Goal: Book appointment/travel/reservation

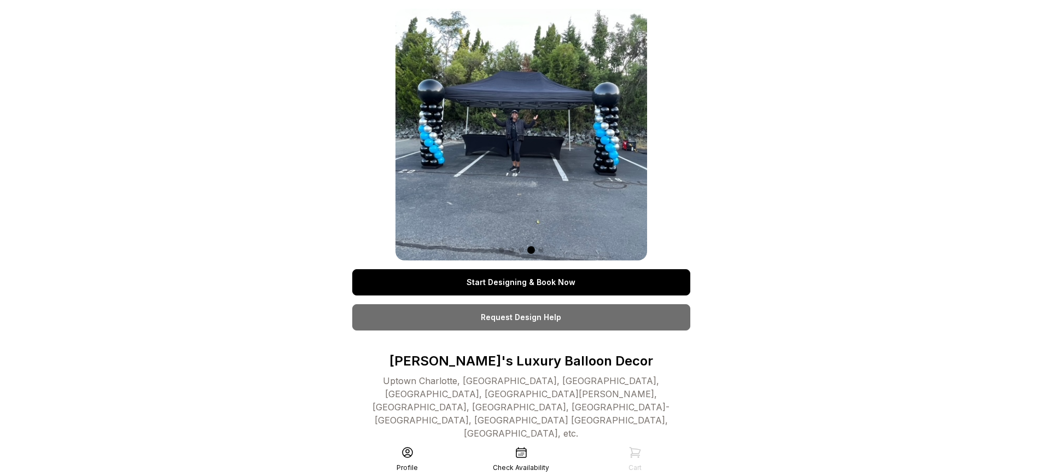
click at [521, 282] on link "Start Designing & Book Now" at bounding box center [521, 282] width 338 height 26
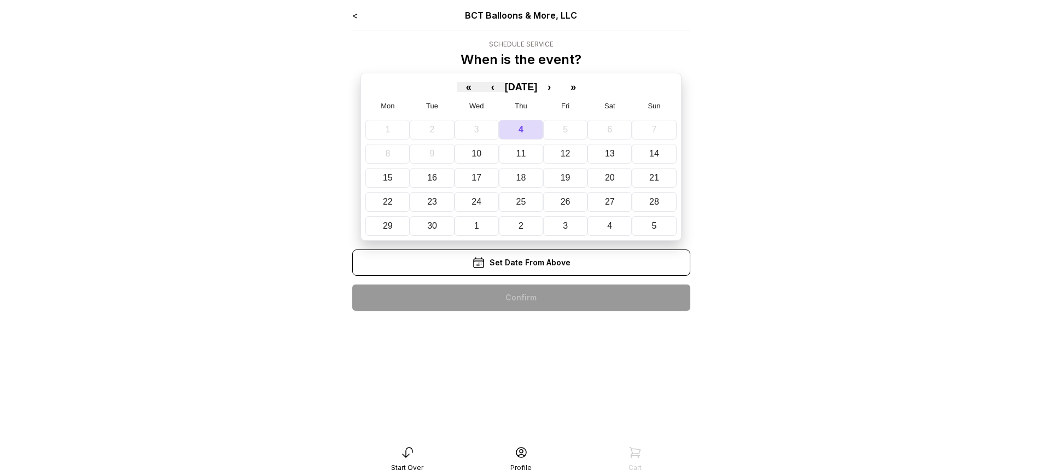
click at [521, 298] on div "< BCT Balloons & More, LLC Schedule Service When is the event? « ‹ [DATE] › » M…" at bounding box center [521, 164] width 338 height 311
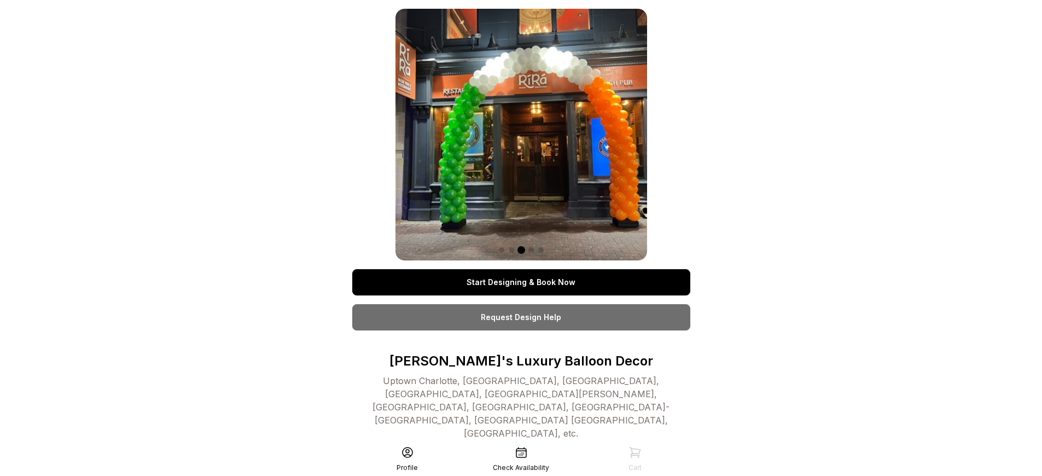
click at [521, 282] on link "Start Designing & Book Now" at bounding box center [521, 282] width 338 height 26
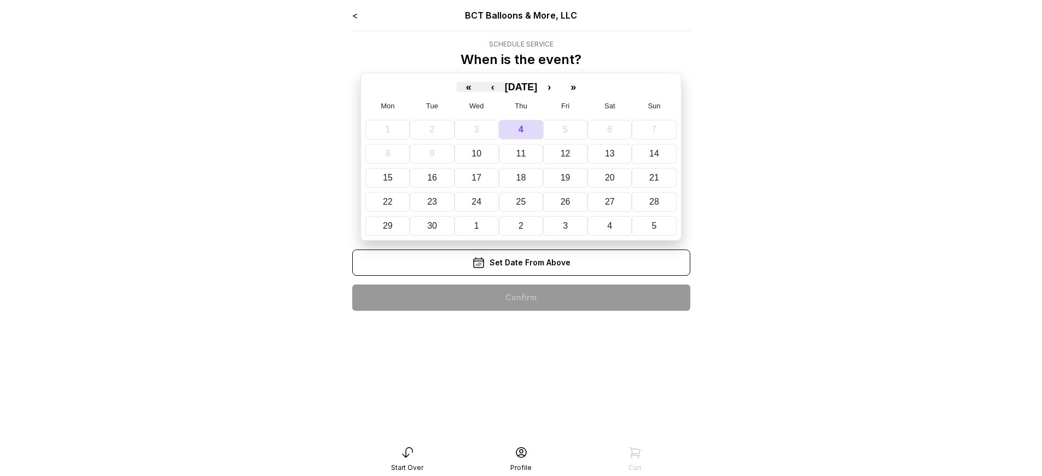
click at [521, 298] on div "< BCT Balloons & More, LLC Schedule Service When is the event? « ‹ [DATE] › » M…" at bounding box center [521, 164] width 338 height 311
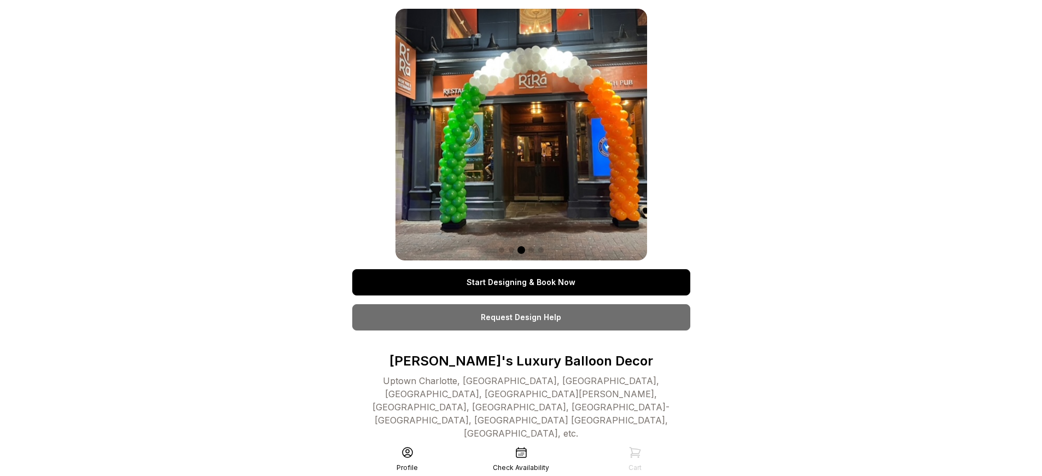
click at [521, 282] on link "Start Designing & Book Now" at bounding box center [521, 282] width 338 height 26
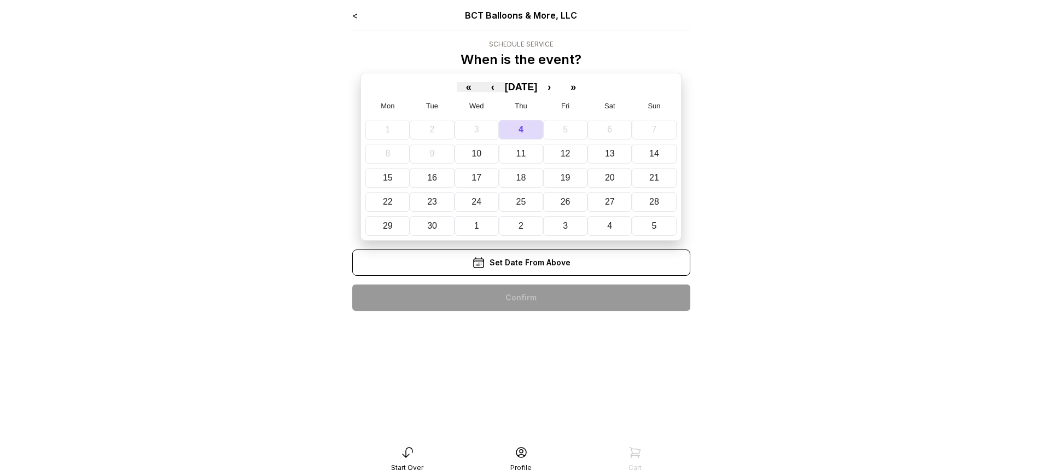
click at [521, 298] on div "< BCT Balloons & More, LLC Schedule Service When is the event? « ‹ [DATE] › » M…" at bounding box center [521, 164] width 338 height 311
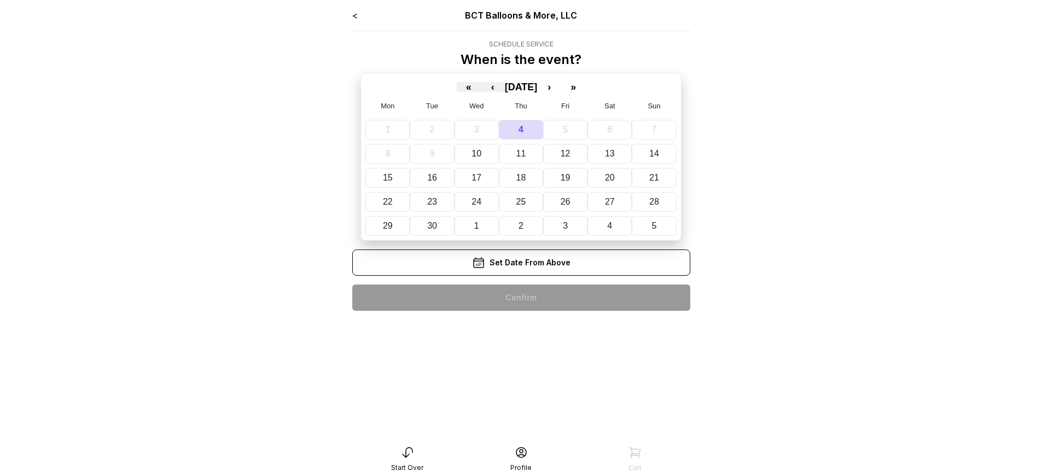
click at [521, 298] on div "< BCT Balloons & More, LLC Schedule Service When is the event? « ‹ [DATE] › » M…" at bounding box center [521, 164] width 338 height 311
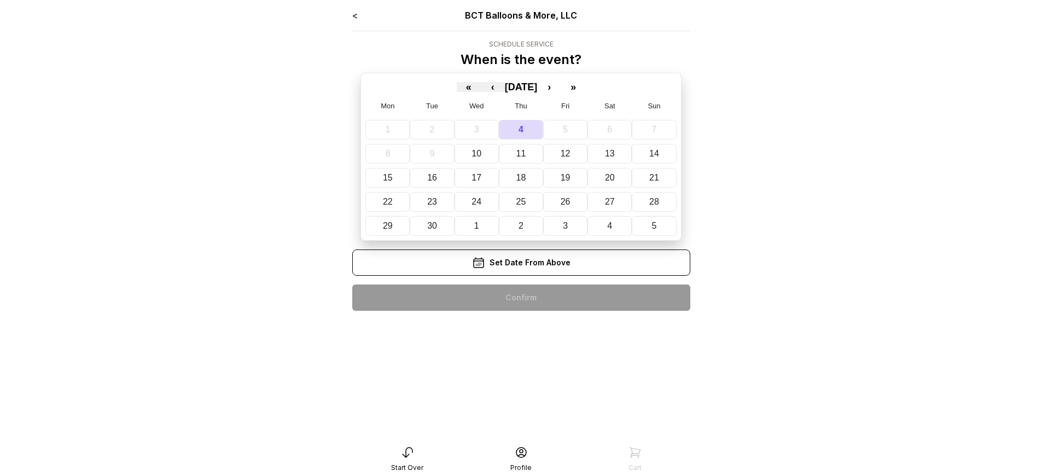
click at [521, 298] on div "< BCT Balloons & More, LLC Schedule Service When is the event? « ‹ [DATE] › » M…" at bounding box center [521, 164] width 338 height 311
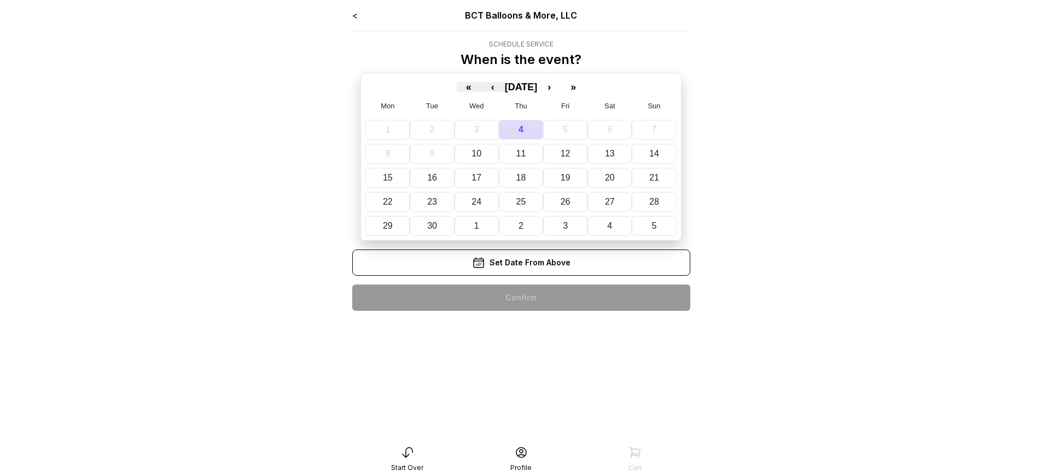
click at [521, 298] on div "< BCT Balloons & More, LLC Schedule Service When is the event? « ‹ [DATE] › » M…" at bounding box center [521, 164] width 338 height 311
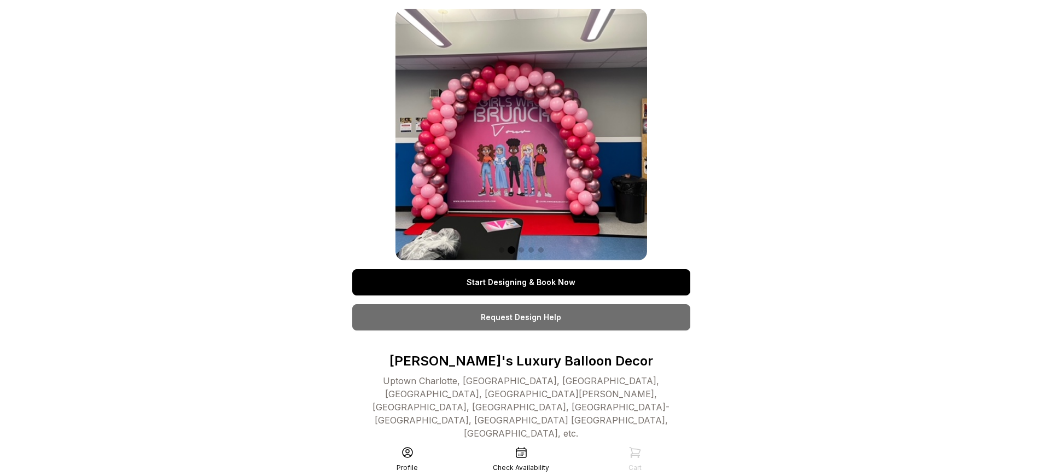
click at [521, 282] on link "Start Designing & Book Now" at bounding box center [521, 282] width 338 height 26
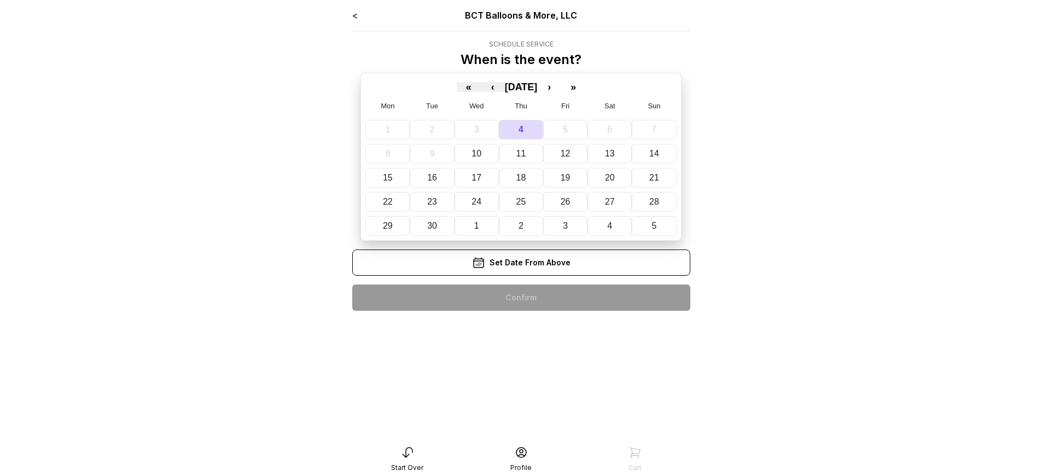
scroll to position [22, 0]
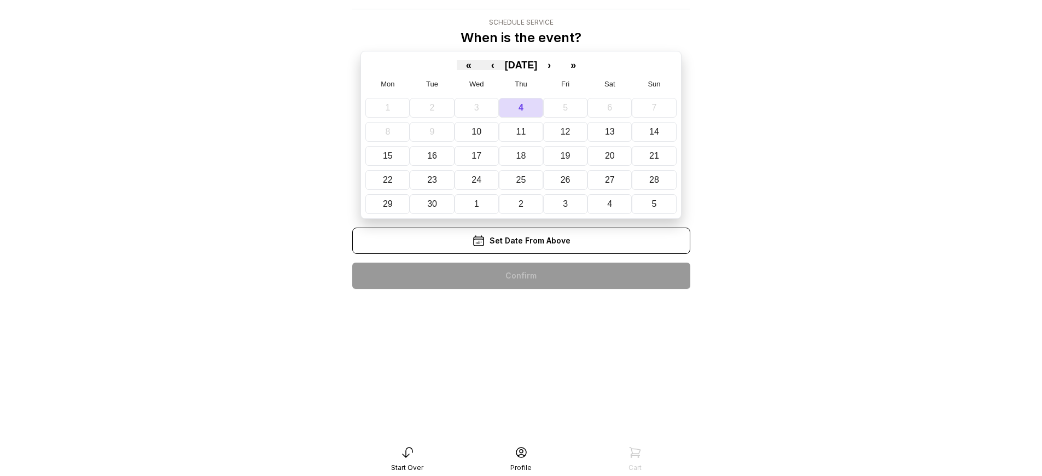
click at [521, 276] on div "< BCT Balloons & More, LLC Schedule Service When is the event? « ‹ [DATE] › » M…" at bounding box center [521, 142] width 338 height 311
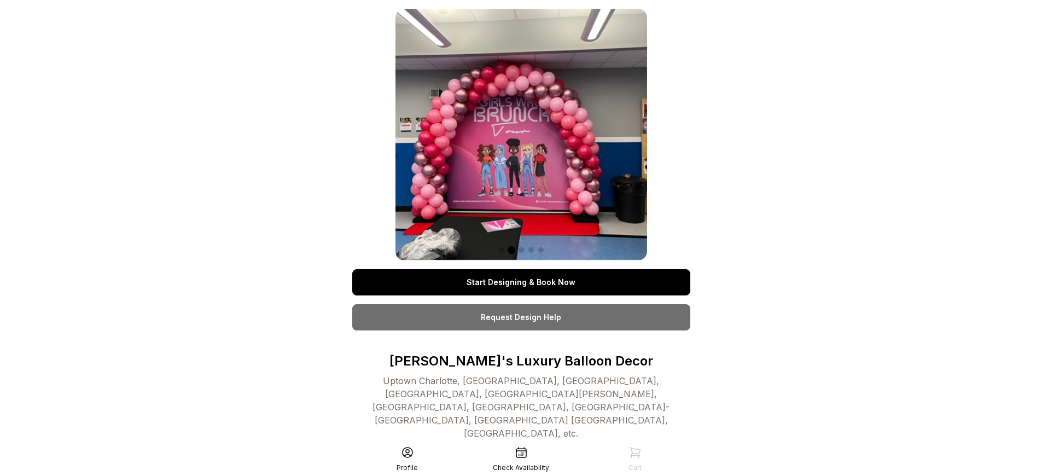
click at [521, 282] on link "Start Designing & Book Now" at bounding box center [521, 282] width 338 height 26
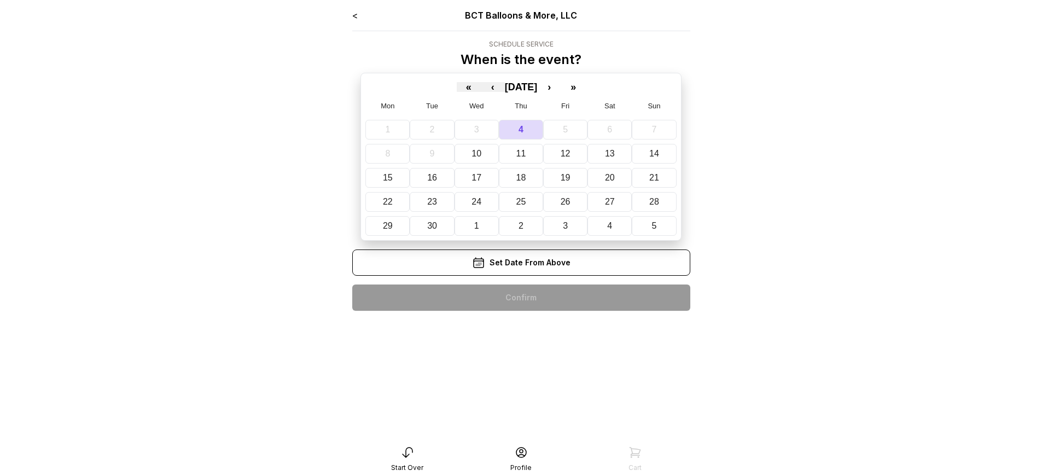
scroll to position [22, 0]
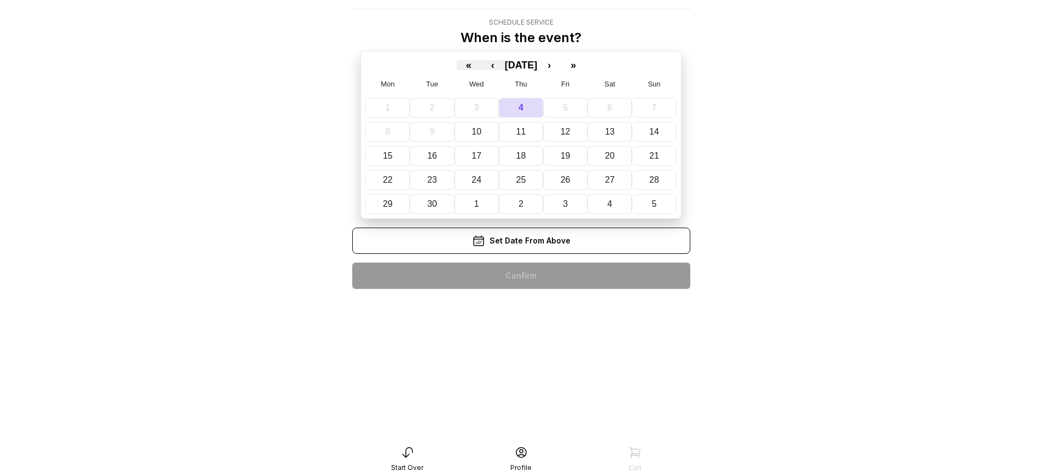
click at [521, 276] on div "< BCT Balloons & More, LLC Schedule Service When is the event? « ‹ [DATE] › » M…" at bounding box center [521, 142] width 338 height 311
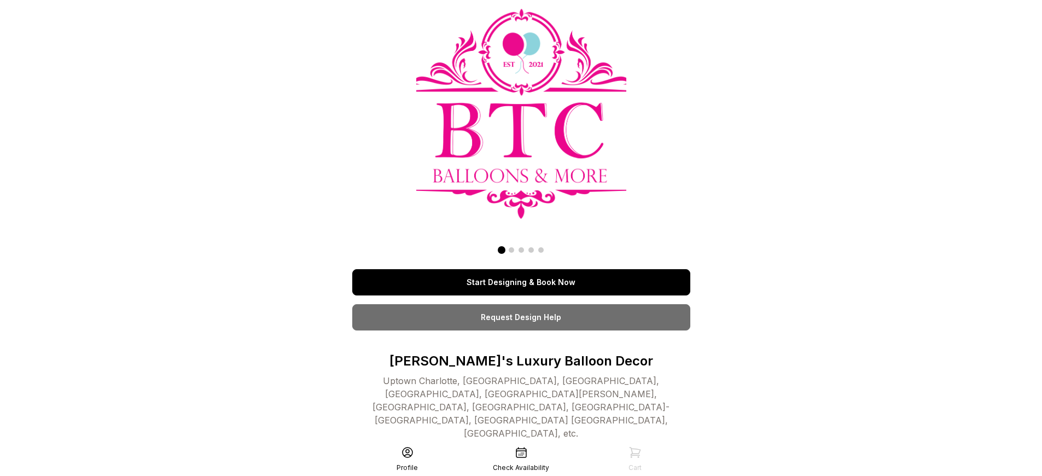
click at [521, 282] on link "Start Designing & Book Now" at bounding box center [521, 282] width 338 height 26
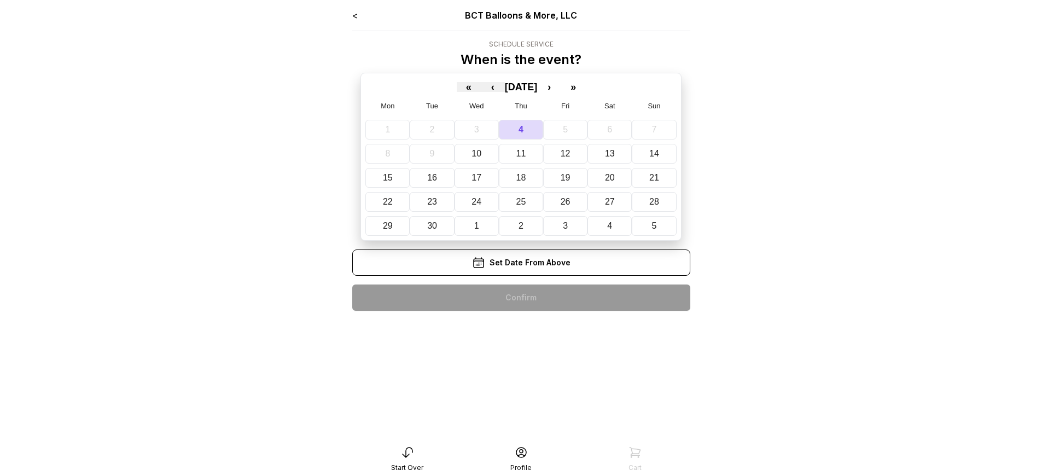
click at [521, 276] on div "< BCT Balloons & More, LLC Schedule Service When is the event? « ‹ [DATE] › » M…" at bounding box center [521, 164] width 338 height 311
click at [521, 298] on div "< BCT Balloons & More, LLC Schedule Service When is the event? « ‹ [DATE] › » M…" at bounding box center [521, 164] width 338 height 311
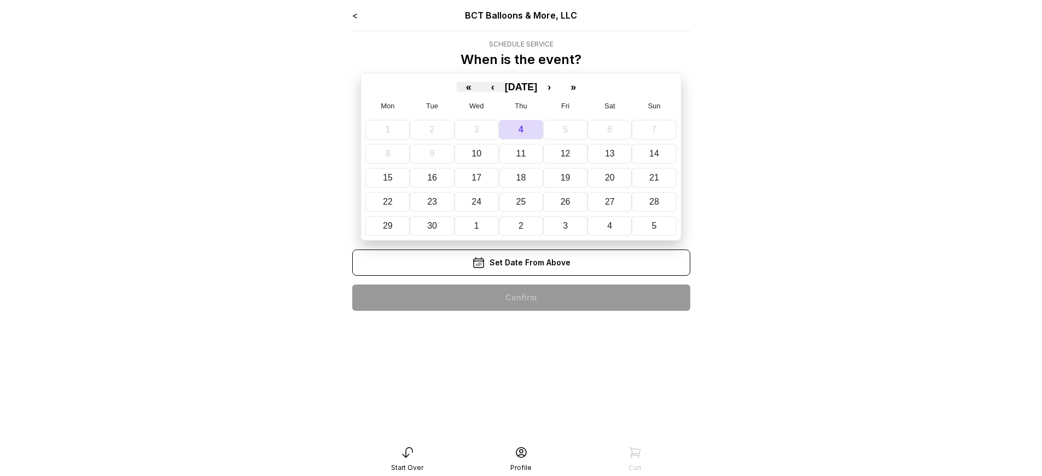
click at [521, 298] on div "< BCT Balloons & More, LLC Schedule Service When is the event? « ‹ [DATE] › » M…" at bounding box center [521, 164] width 338 height 311
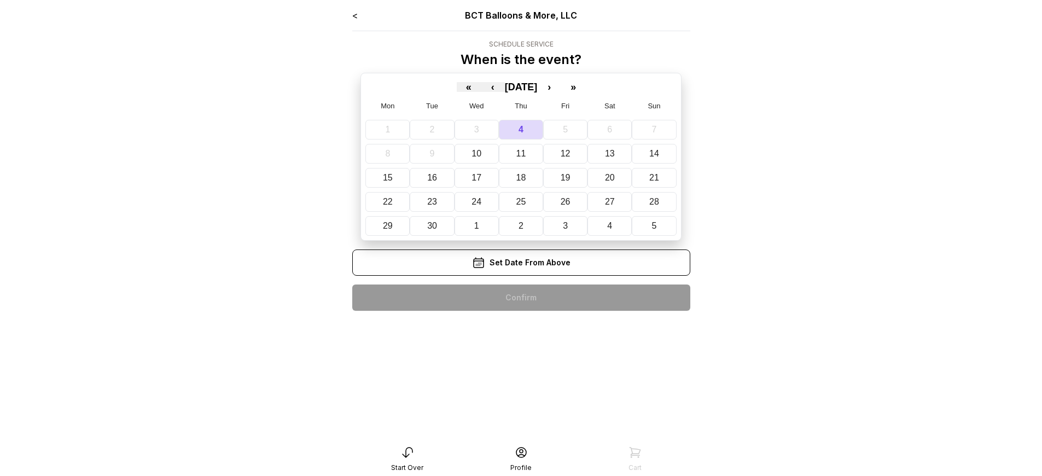
click at [521, 298] on div "< BCT Balloons & More, LLC Schedule Service When is the event? « ‹ [DATE] › » M…" at bounding box center [521, 164] width 338 height 311
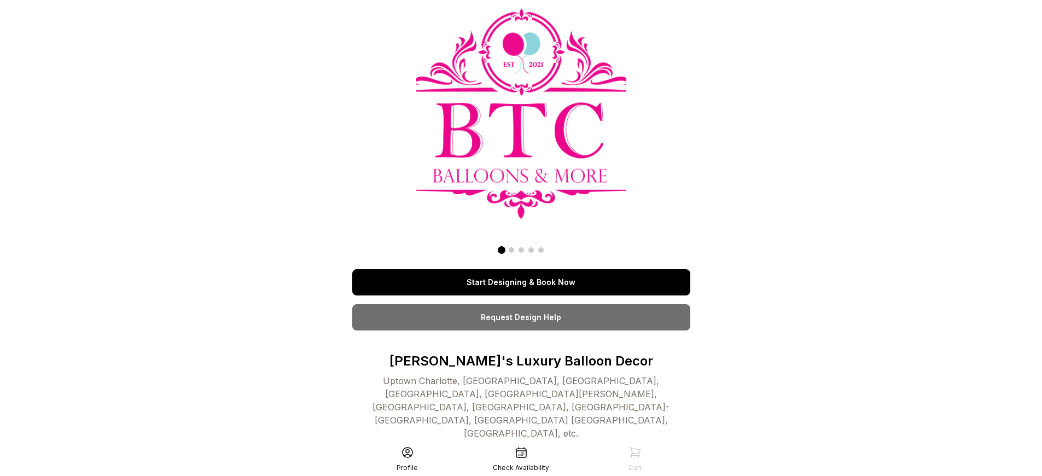
click at [521, 269] on link "Start Designing & Book Now" at bounding box center [521, 282] width 338 height 26
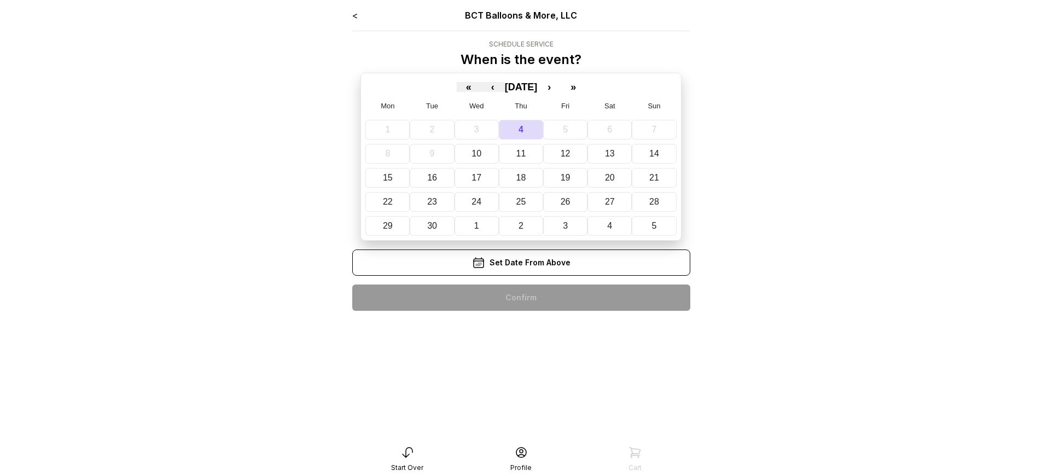
click at [521, 298] on div "< BCT Balloons & More, LLC Schedule Service When is the event? « ‹ [DATE] › » M…" at bounding box center [521, 164] width 338 height 311
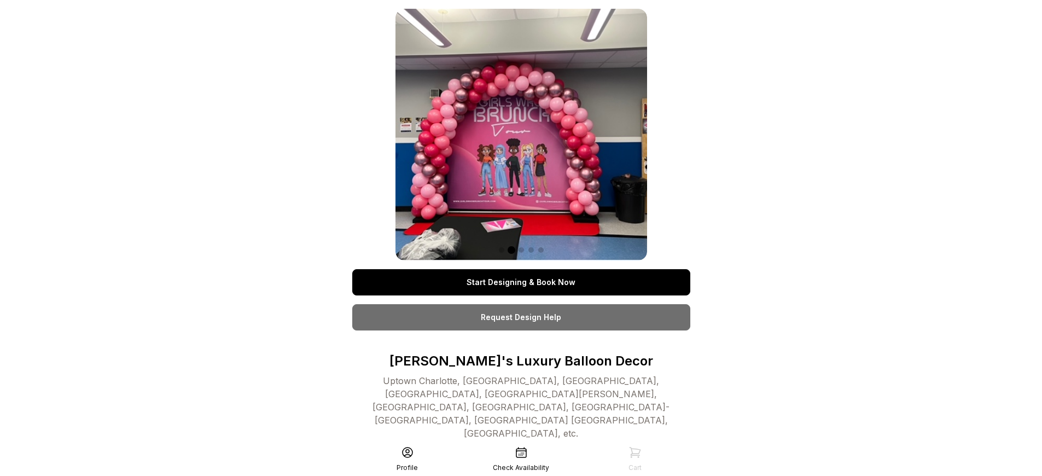
click at [521, 282] on link "Start Designing & Book Now" at bounding box center [521, 282] width 338 height 26
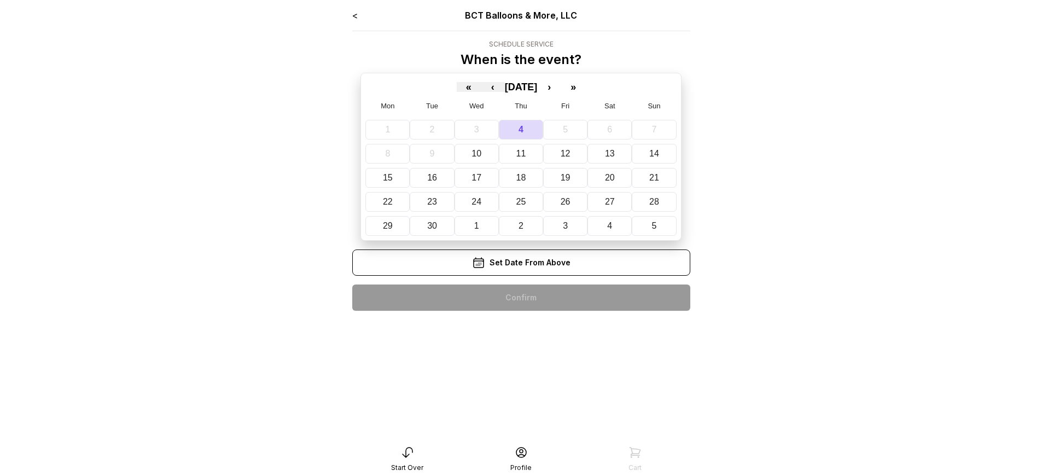
click at [521, 298] on div "< BCT Balloons & More, LLC Schedule Service When is the event? « ‹ [DATE] › » M…" at bounding box center [521, 164] width 338 height 311
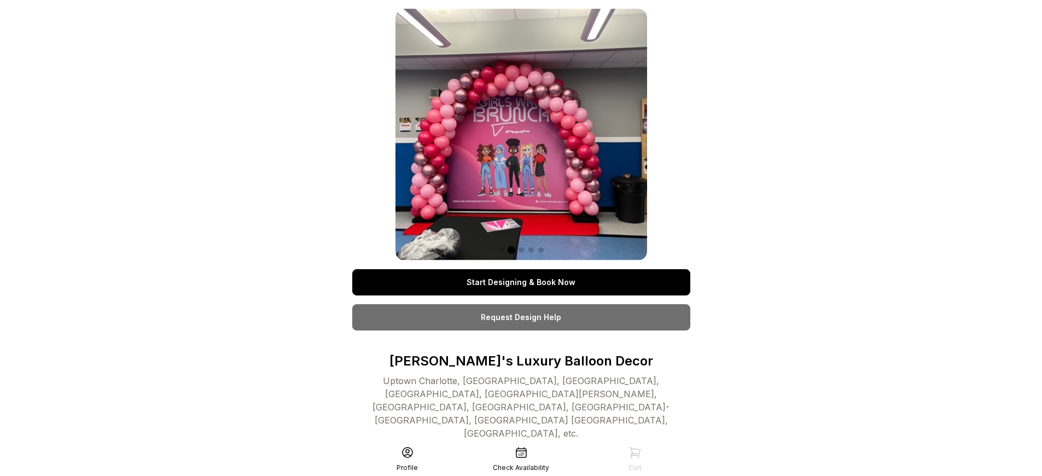
click at [521, 282] on link "Start Designing & Book Now" at bounding box center [521, 282] width 338 height 26
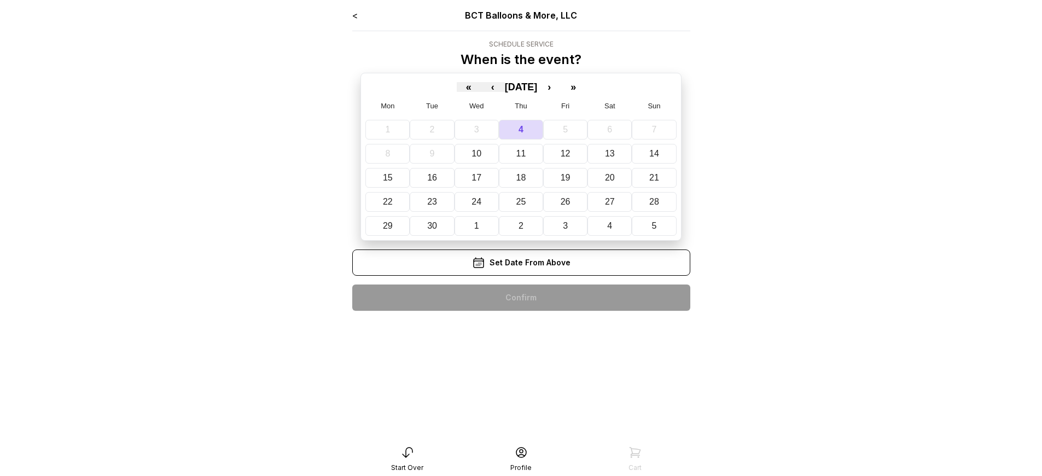
click at [521, 298] on div "< BCT Balloons & More, LLC Schedule Service When is the event? « ‹ [DATE] › » M…" at bounding box center [521, 164] width 338 height 311
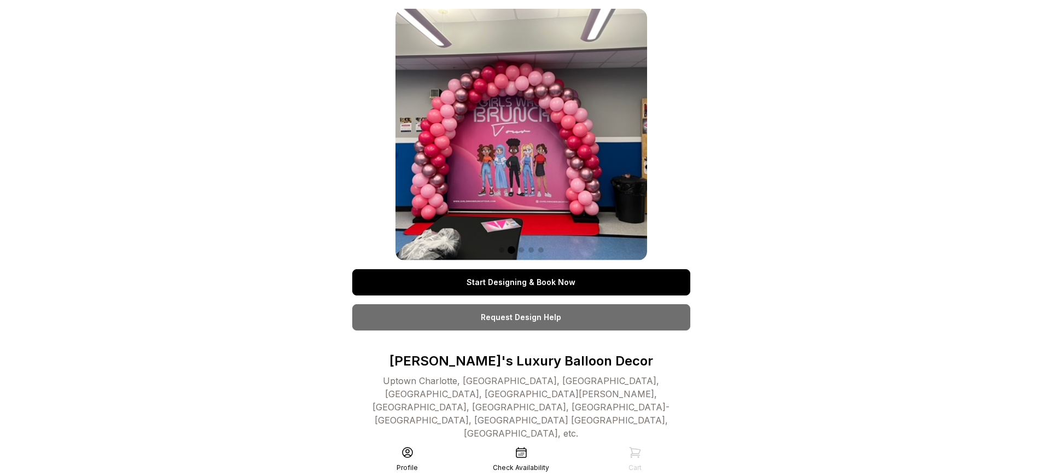
click at [521, 282] on link "Start Designing & Book Now" at bounding box center [521, 282] width 338 height 26
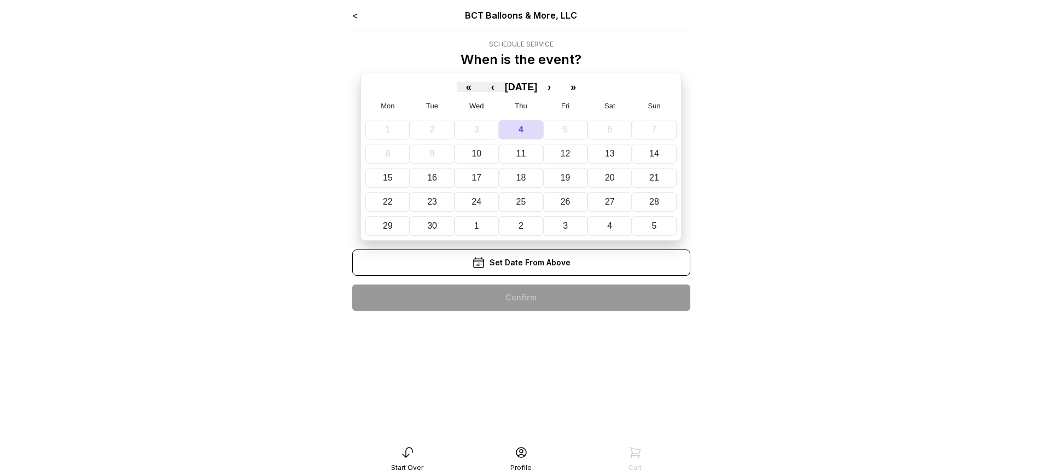
scroll to position [22, 0]
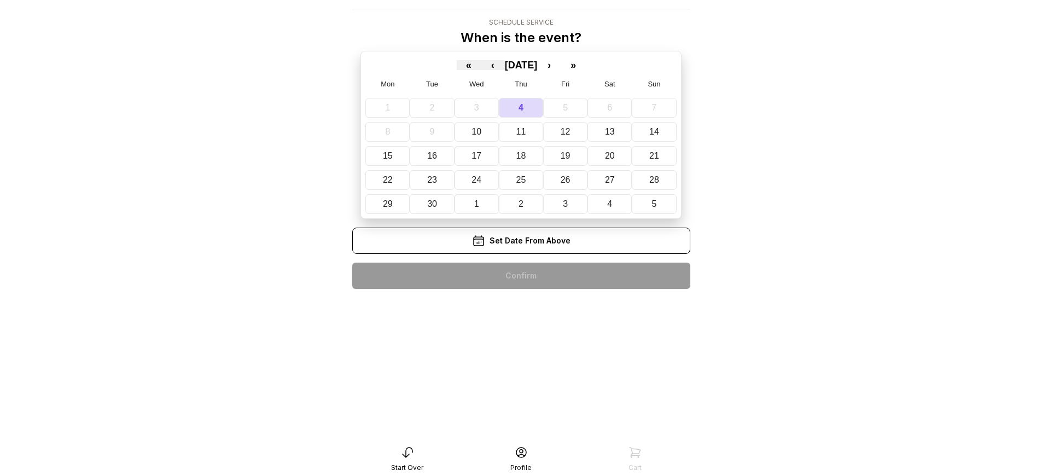
click at [521, 276] on div "< BCT Balloons & More, LLC Schedule Service When is the event? « ‹ [DATE] › » M…" at bounding box center [521, 142] width 338 height 311
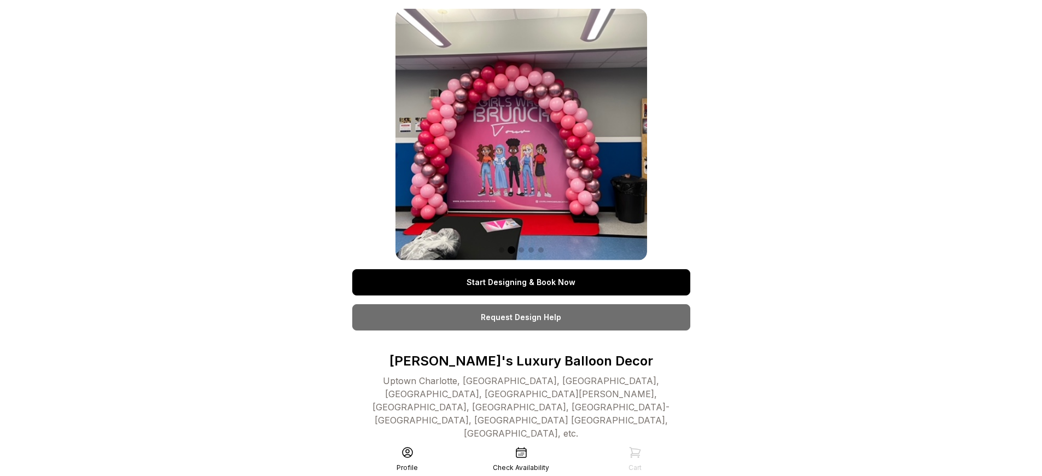
click at [521, 282] on link "Start Designing & Book Now" at bounding box center [521, 282] width 338 height 26
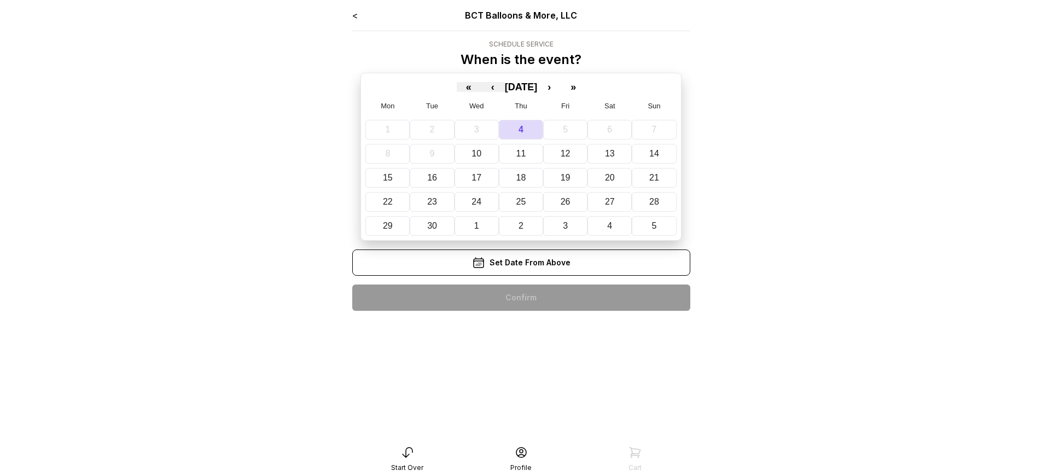
scroll to position [22, 0]
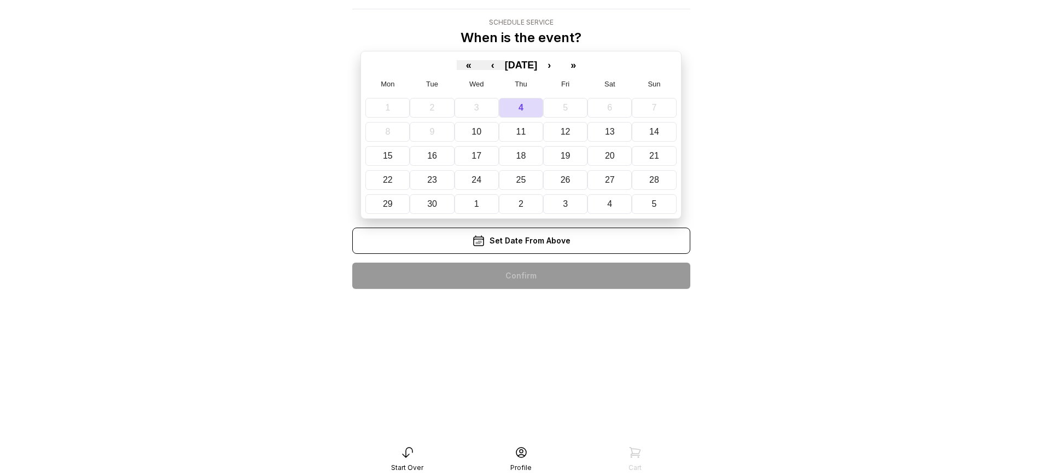
click at [521, 276] on div "< BCT Balloons & More, LLC Schedule Service When is the event? « ‹ [DATE] › » M…" at bounding box center [521, 142] width 338 height 311
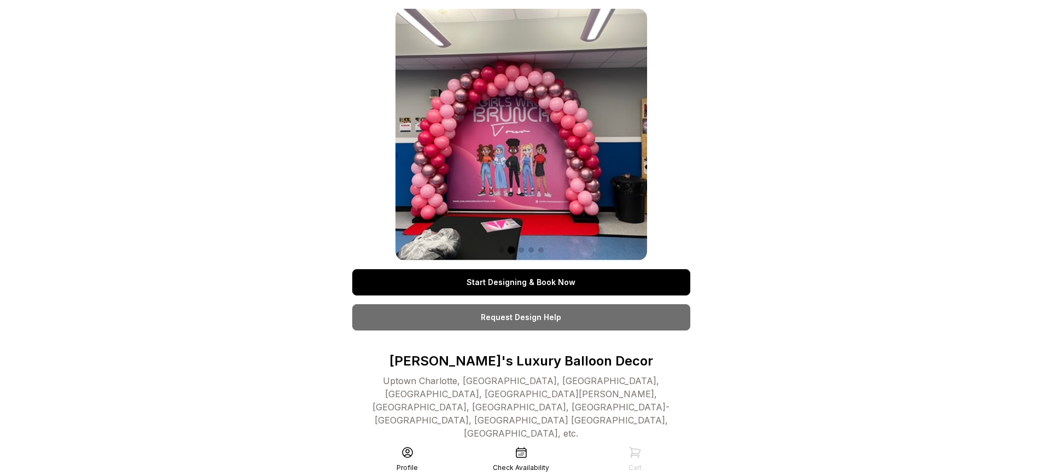
click at [521, 282] on link "Start Designing & Book Now" at bounding box center [521, 282] width 338 height 26
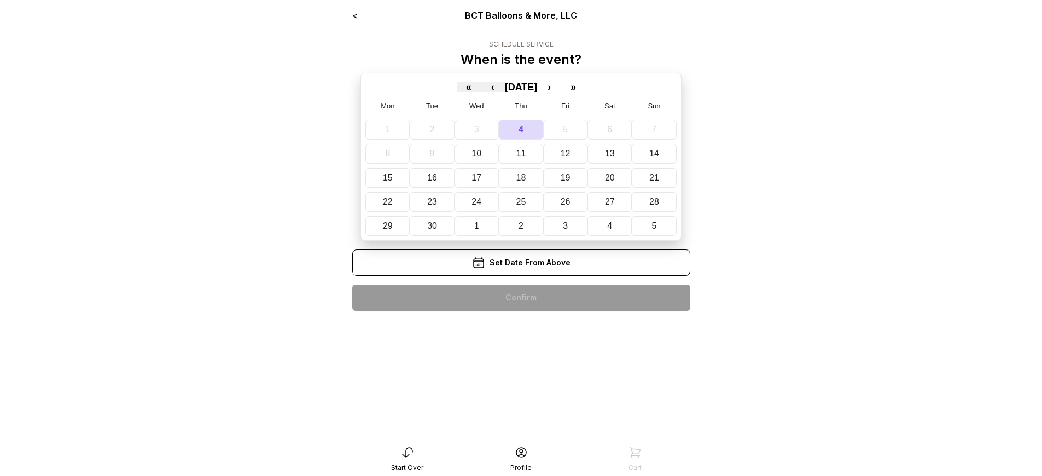
click at [521, 298] on div "< BCT Balloons & More, LLC Schedule Service When is the event? « ‹ [DATE] › » M…" at bounding box center [521, 164] width 338 height 311
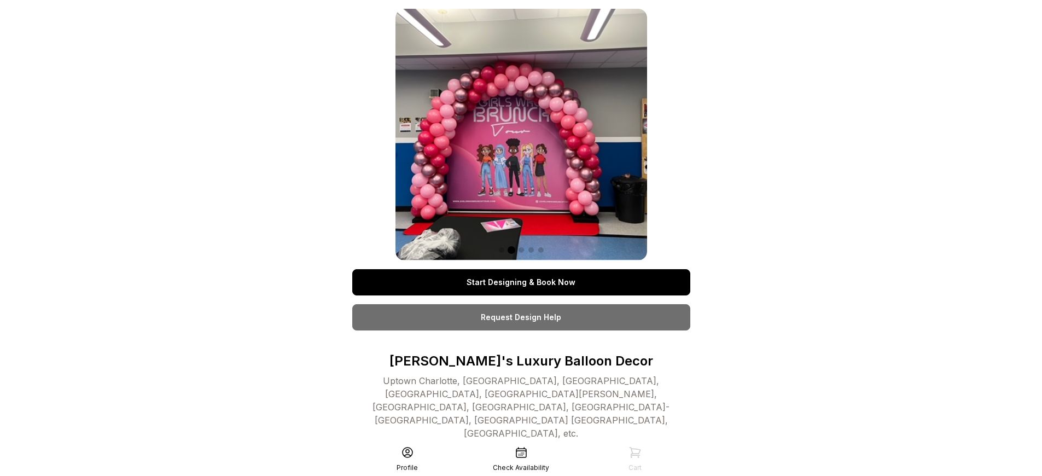
click at [521, 282] on link "Start Designing & Book Now" at bounding box center [521, 282] width 338 height 26
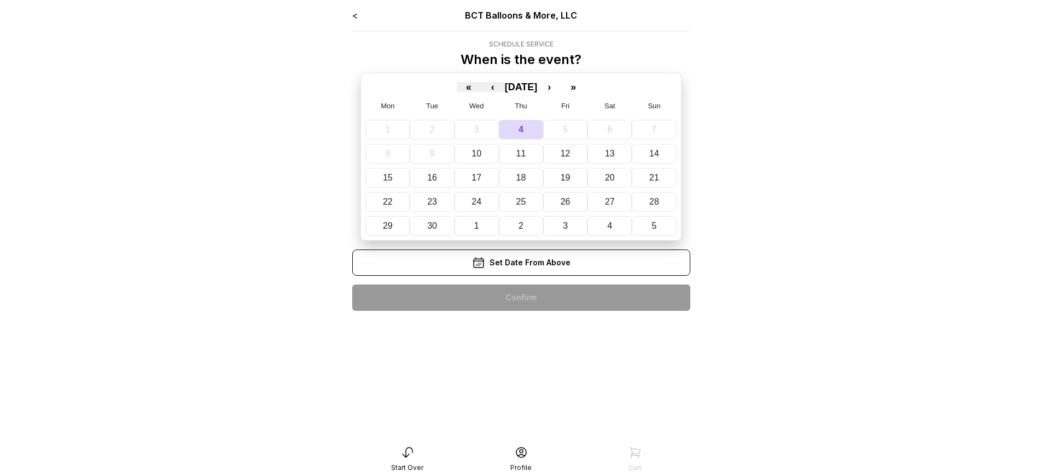
scroll to position [22, 0]
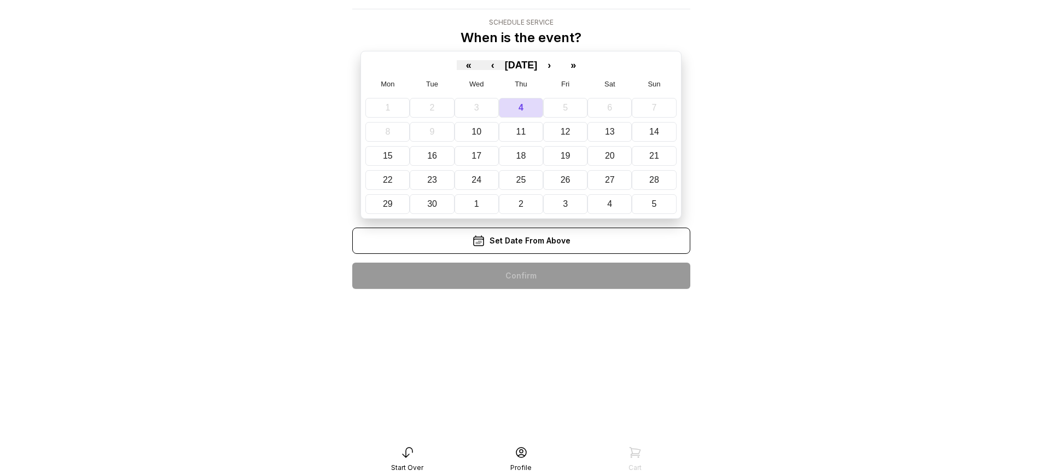
click at [521, 276] on div "< BCT Balloons & More, LLC Schedule Service When is the event? « ‹ [DATE] › » M…" at bounding box center [521, 142] width 338 height 311
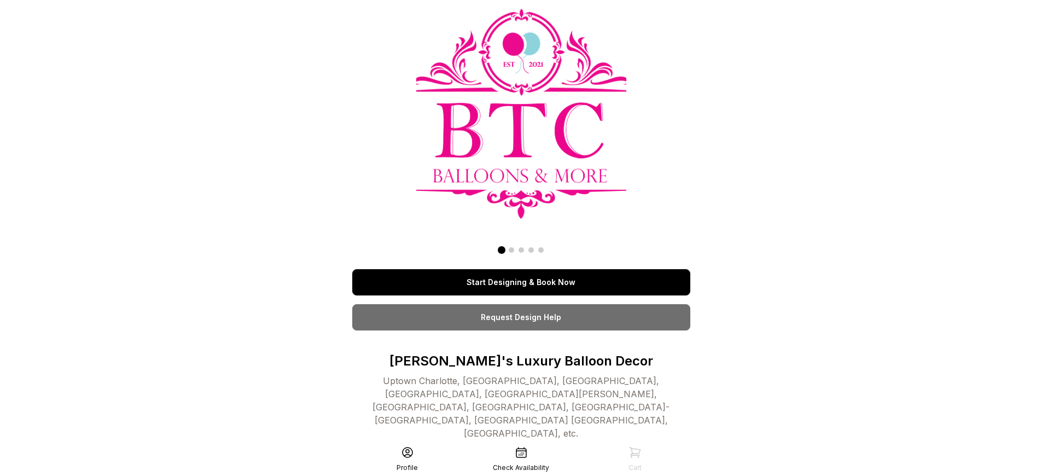
click at [521, 282] on link "Start Designing & Book Now" at bounding box center [521, 282] width 338 height 26
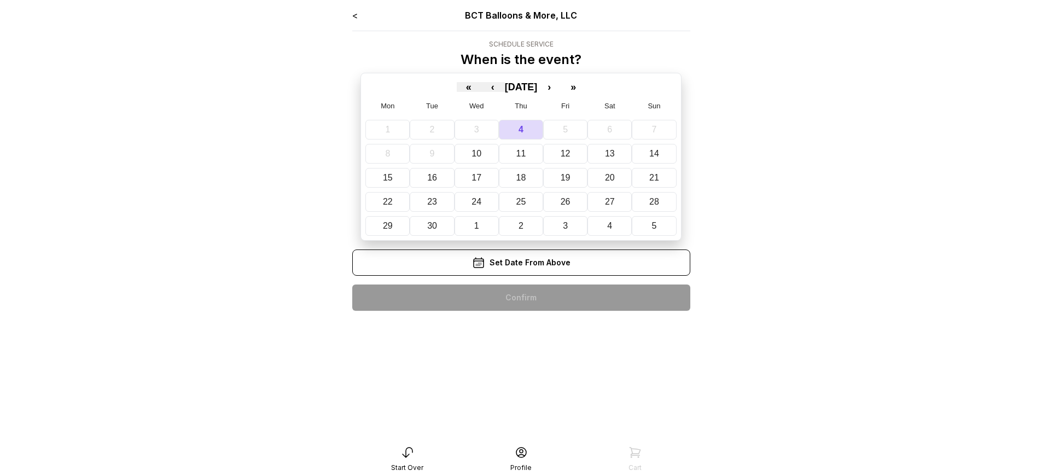
click at [521, 298] on div "< BCT Balloons & More, LLC Schedule Service When is the event? « ‹ [DATE] › » M…" at bounding box center [521, 164] width 338 height 311
click at [521, 298] on div "< BCT Balloons & More, LLC Schedule Service When is the event? « ‹ September 20…" at bounding box center [521, 164] width 338 height 311
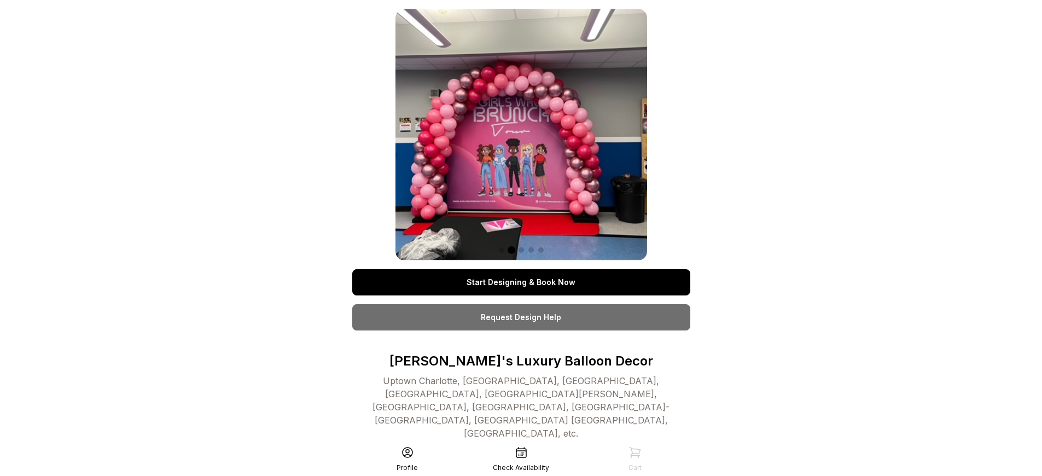
click at [521, 282] on link "Start Designing & Book Now" at bounding box center [521, 282] width 338 height 26
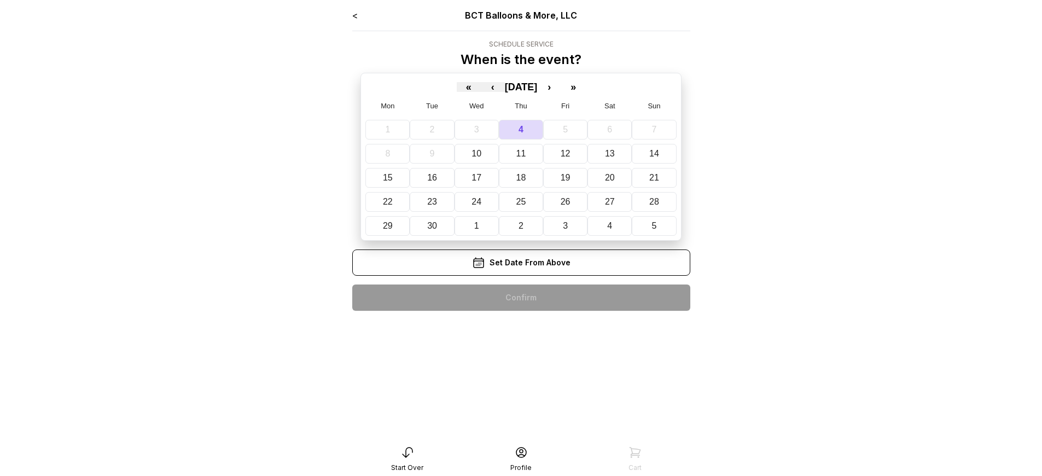
click at [521, 298] on div "< BCT Balloons & More, LLC Schedule Service When is the event? « ‹ [DATE] › » M…" at bounding box center [521, 164] width 338 height 311
click at [521, 298] on div "< BCT Balloons & More, LLC Schedule Service When is the event? « ‹ September 20…" at bounding box center [521, 164] width 338 height 311
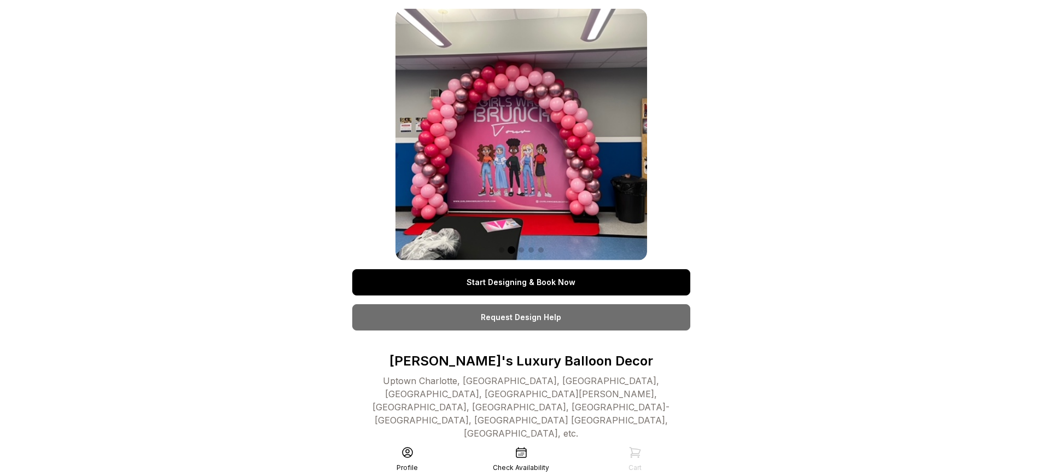
click at [521, 282] on link "Start Designing & Book Now" at bounding box center [521, 282] width 338 height 26
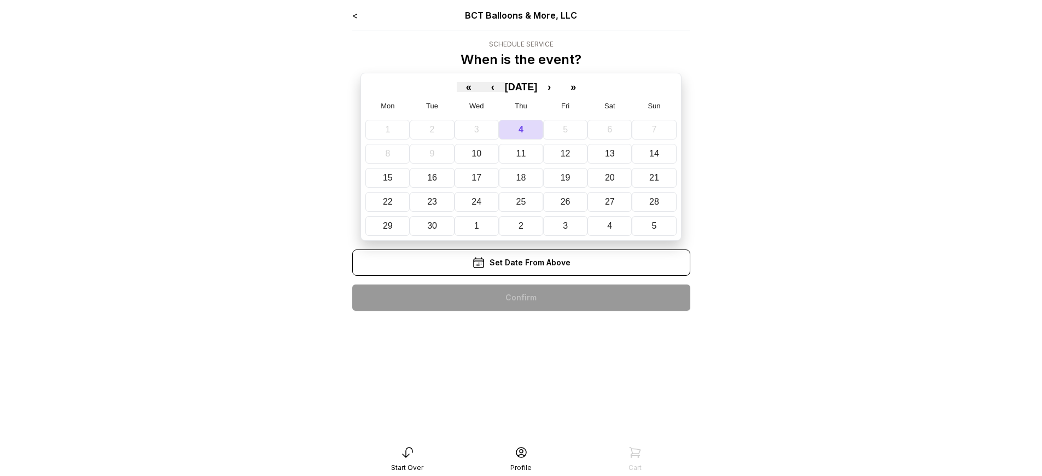
click at [521, 298] on div "< BCT Balloons & More, LLC Schedule Service When is the event? « ‹ [DATE] › » M…" at bounding box center [521, 164] width 338 height 311
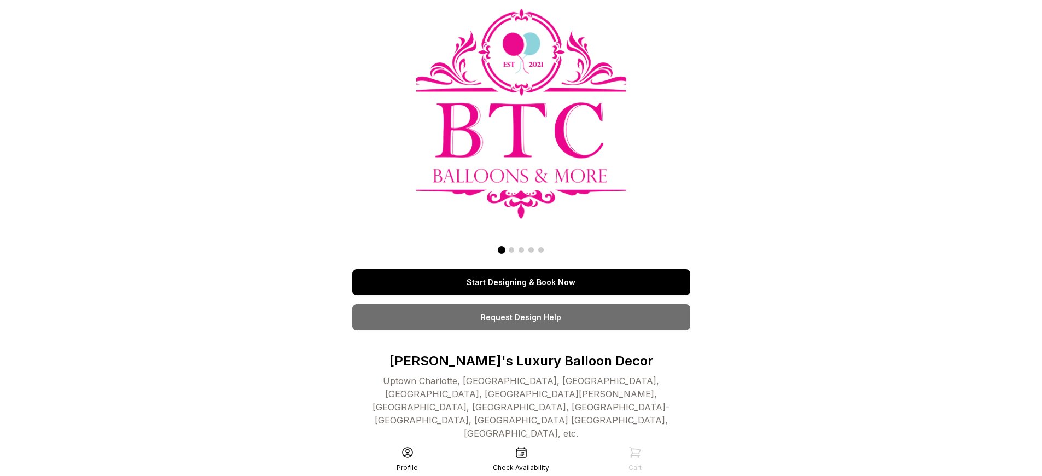
click at [521, 282] on link "Start Designing & Book Now" at bounding box center [521, 282] width 338 height 26
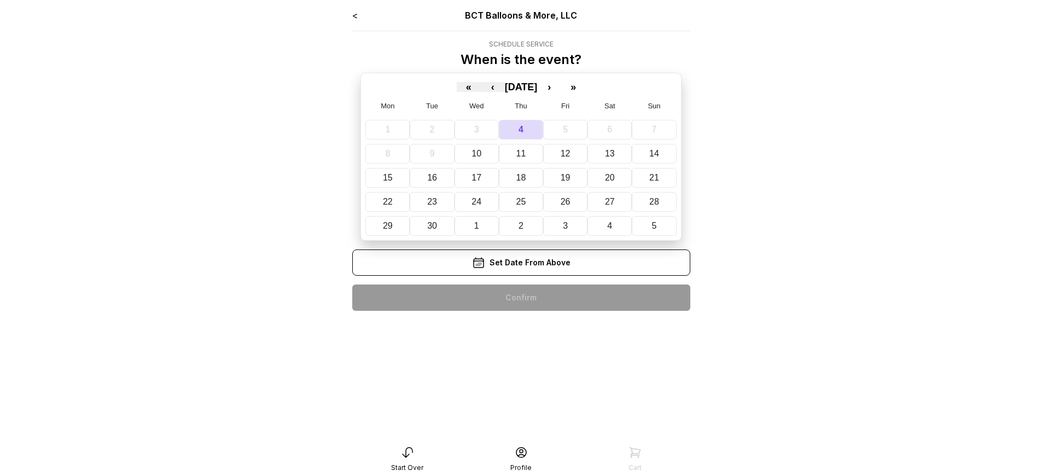
click at [521, 298] on div "< BCT Balloons & More, LLC Schedule Service When is the event? « ‹ [DATE] › » M…" at bounding box center [521, 164] width 338 height 311
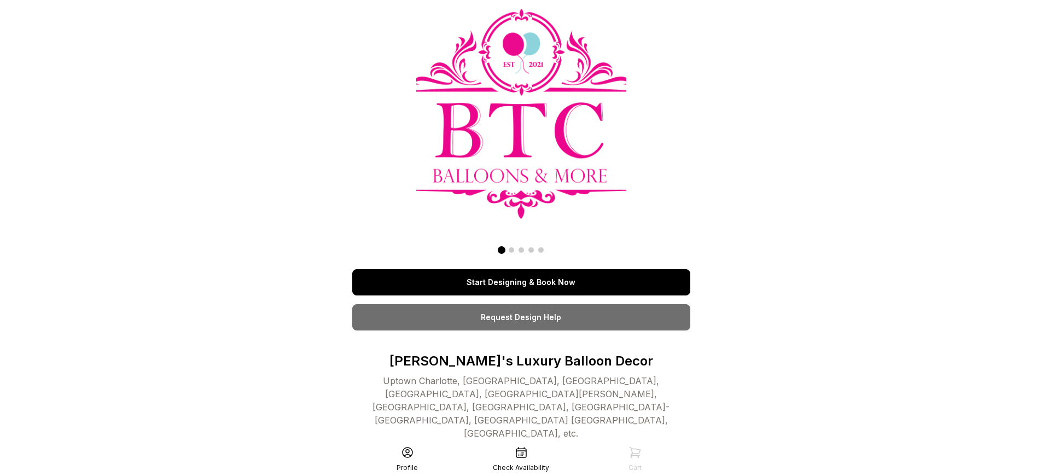
click at [521, 282] on link "Start Designing & Book Now" at bounding box center [521, 282] width 338 height 26
